Goal: Transaction & Acquisition: Purchase product/service

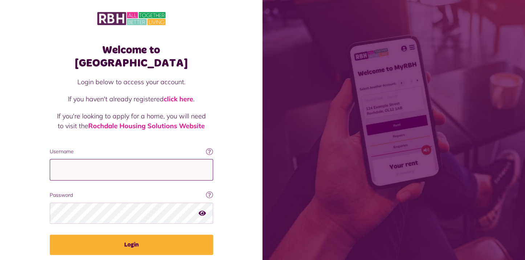
click at [77, 159] on input "Username" at bounding box center [131, 169] width 163 height 21
type input "**********"
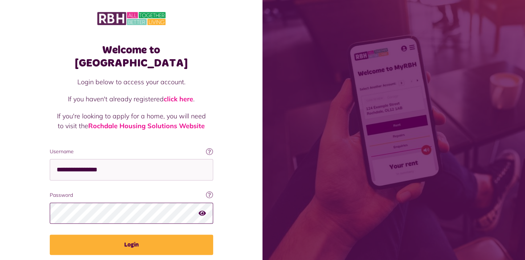
click at [50, 234] on button "Login" at bounding box center [131, 244] width 163 height 20
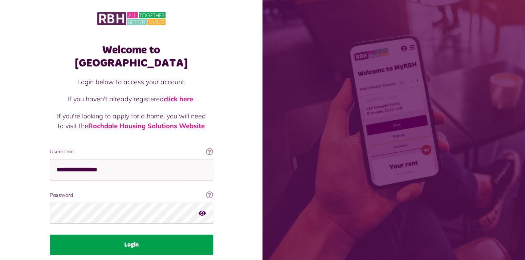
click at [134, 234] on button "Login" at bounding box center [131, 244] width 163 height 20
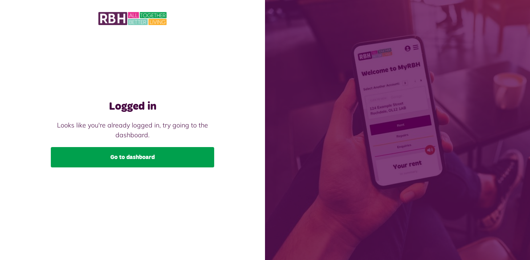
click at [126, 155] on link "Go to dashboard" at bounding box center [132, 157] width 163 height 20
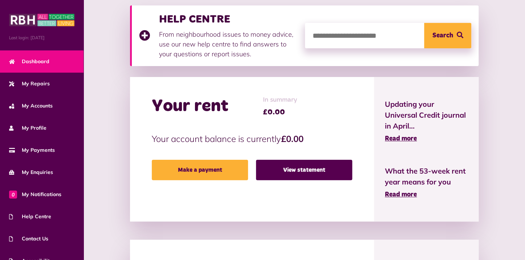
scroll to position [109, 0]
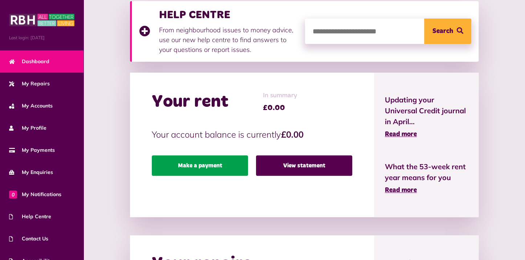
click at [201, 164] on link "Make a payment" at bounding box center [200, 165] width 96 height 20
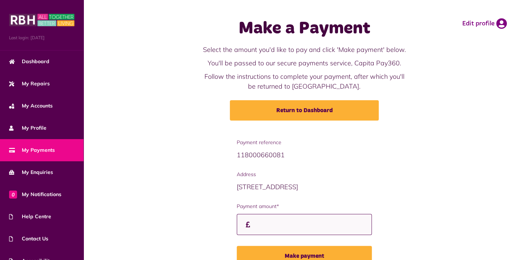
click at [277, 228] on input "Payment amount*" at bounding box center [304, 224] width 135 height 21
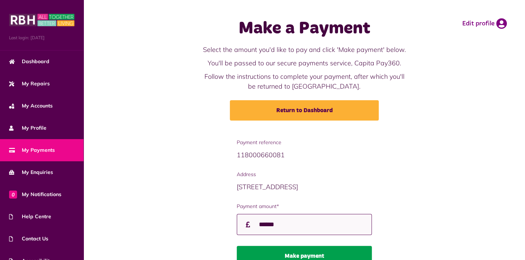
type input "******"
click at [285, 251] on button "Make payment" at bounding box center [304, 256] width 135 height 20
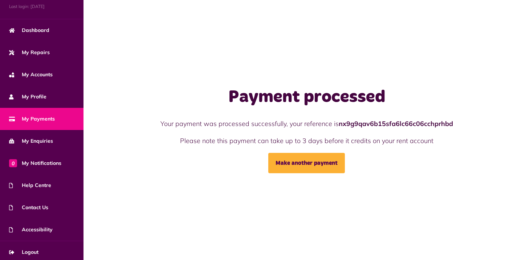
scroll to position [33, 0]
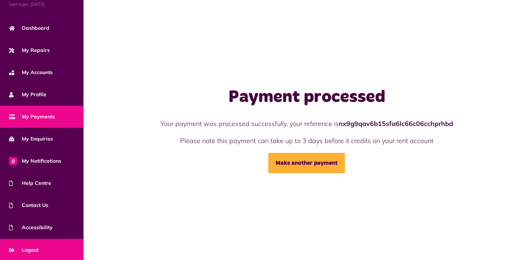
click at [26, 246] on span "Logout" at bounding box center [23, 250] width 29 height 8
